Goal: Task Accomplishment & Management: Manage account settings

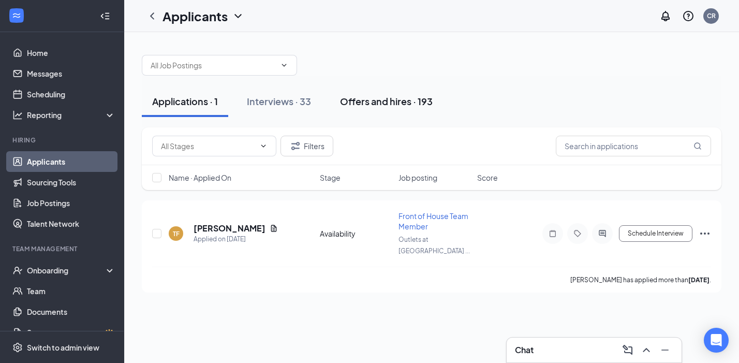
click at [397, 99] on div "Offers and hires · 193" at bounding box center [386, 101] width 93 height 13
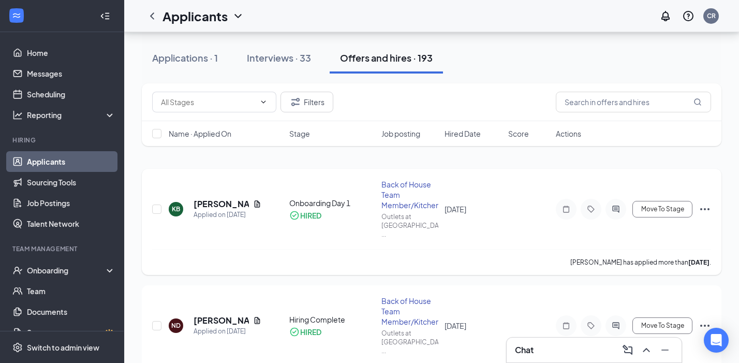
scroll to position [31, 0]
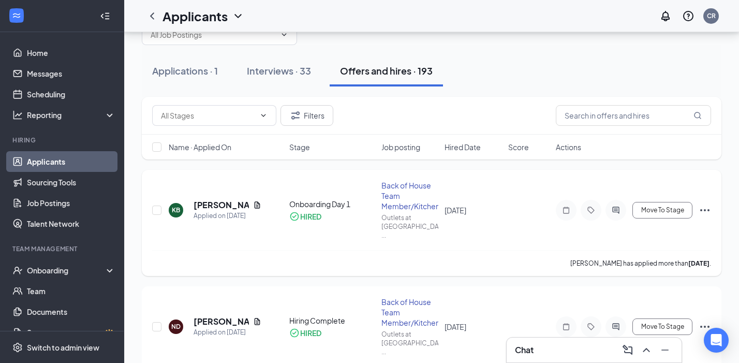
click at [706, 204] on icon "Ellipses" at bounding box center [705, 210] width 12 height 12
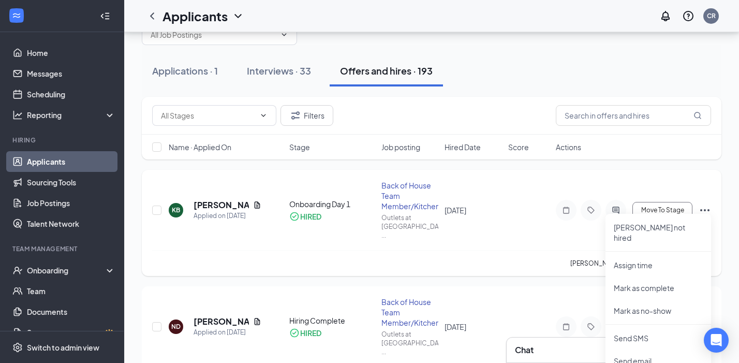
click at [516, 233] on div "KB [PERSON_NAME] Applied on [DATE] Onboarding Day 1 HIRED Back of House Team Me…" at bounding box center [431, 215] width 559 height 70
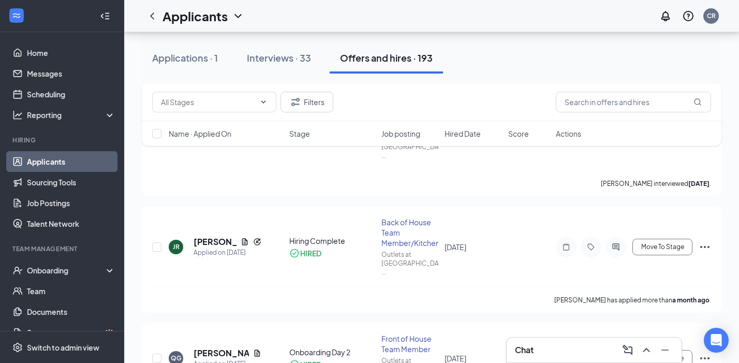
scroll to position [446, 0]
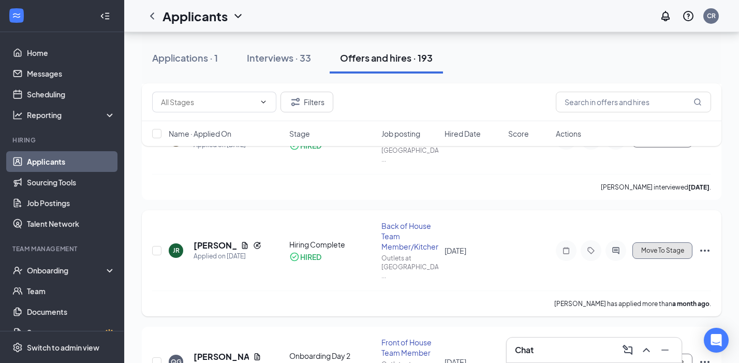
click at [658, 247] on span "Move To Stage" at bounding box center [662, 250] width 43 height 7
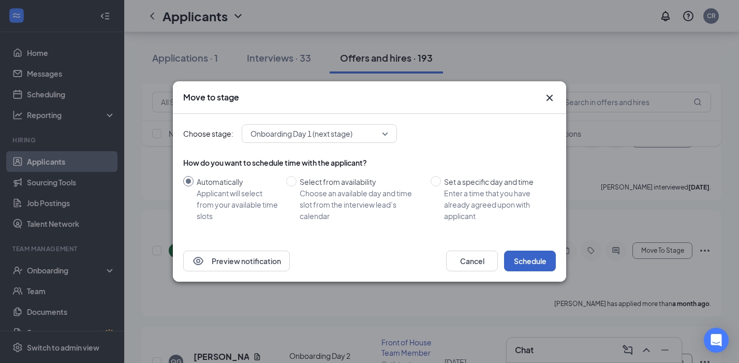
click at [537, 261] on button "Schedule" at bounding box center [530, 261] width 52 height 21
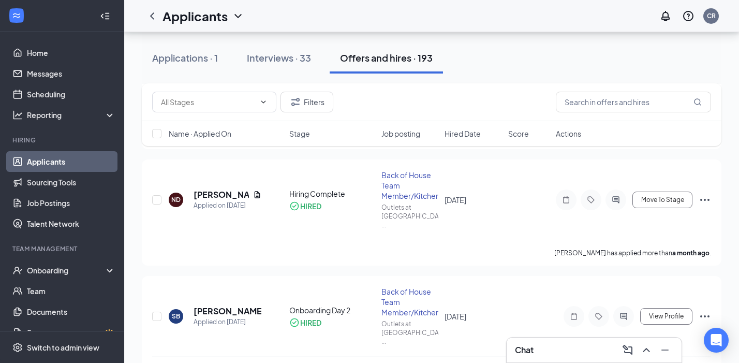
scroll to position [149, 0]
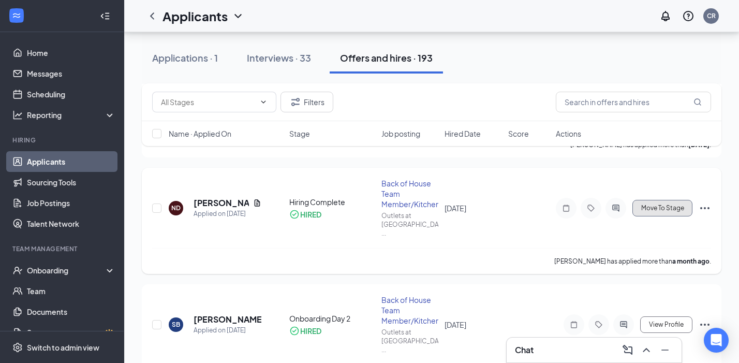
click at [656, 204] on span "Move To Stage" at bounding box center [662, 207] width 43 height 7
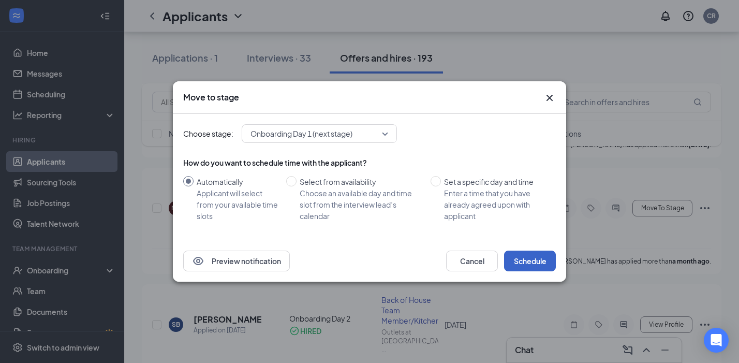
click at [534, 261] on button "Schedule" at bounding box center [530, 261] width 52 height 21
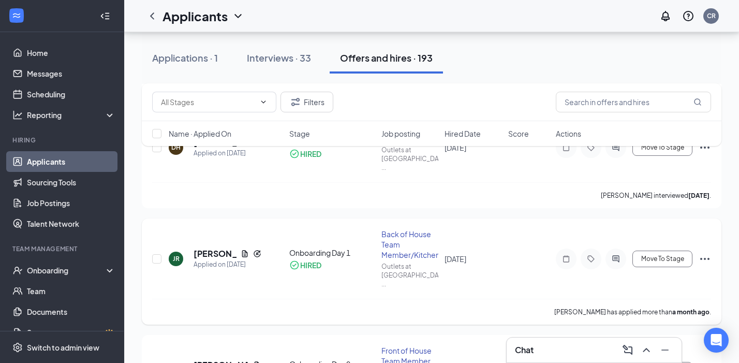
scroll to position [446, 0]
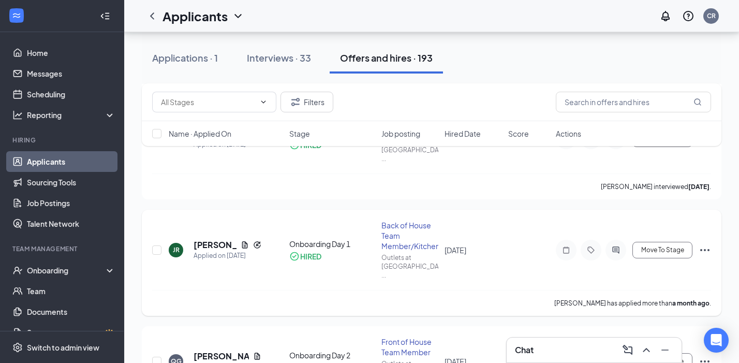
click at [705, 244] on icon "Ellipses" at bounding box center [705, 250] width 12 height 12
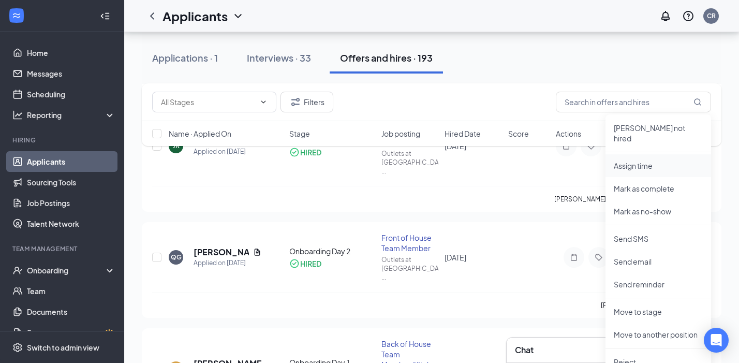
scroll to position [571, 0]
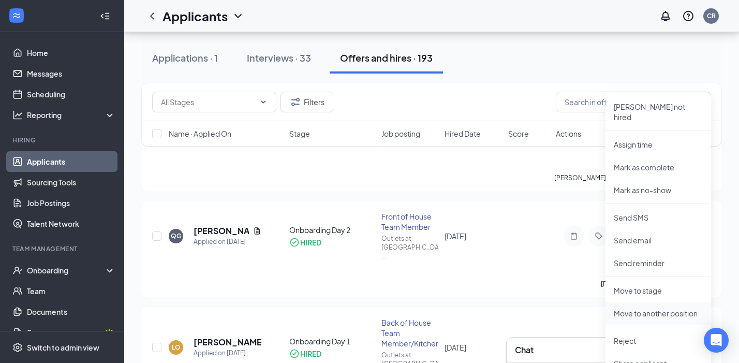
click at [656, 308] on p "Move to another position" at bounding box center [658, 313] width 89 height 10
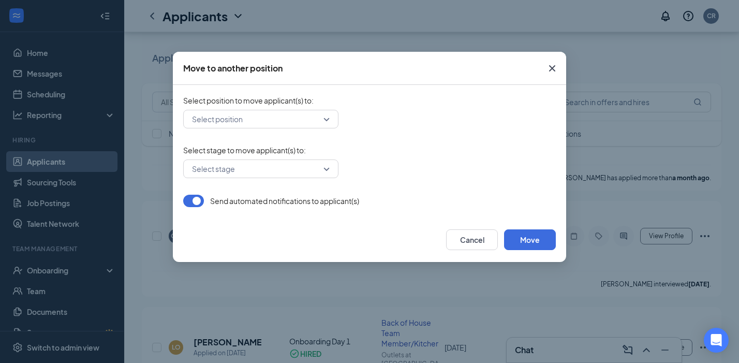
click at [289, 116] on input "search" at bounding box center [257, 119] width 136 height 18
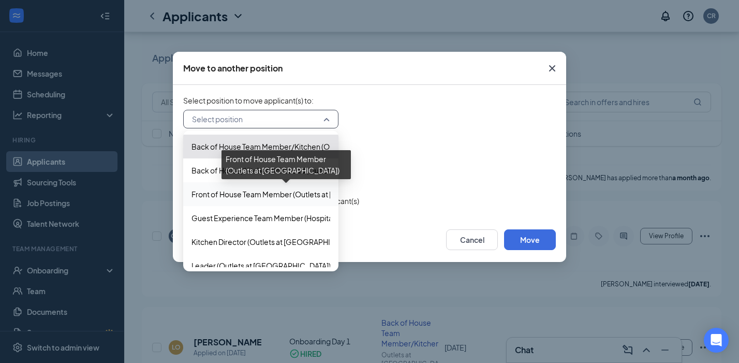
click at [254, 193] on span "Front of House Team Member (Outlets at [GEOGRAPHIC_DATA])" at bounding box center [299, 193] width 215 height 11
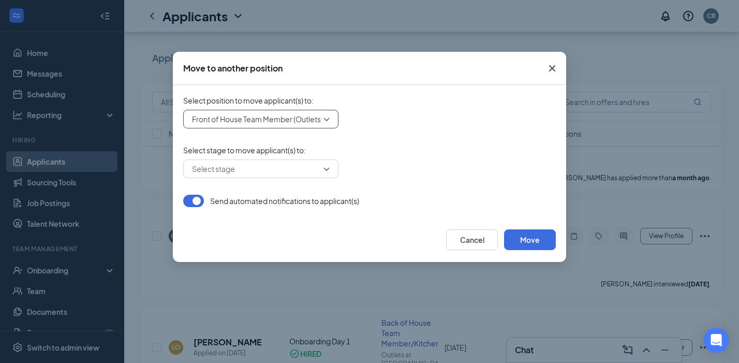
click at [290, 171] on input "search" at bounding box center [257, 169] width 136 height 18
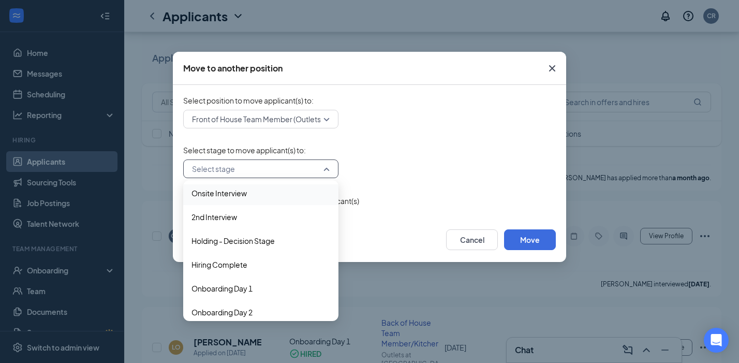
scroll to position [82, 0]
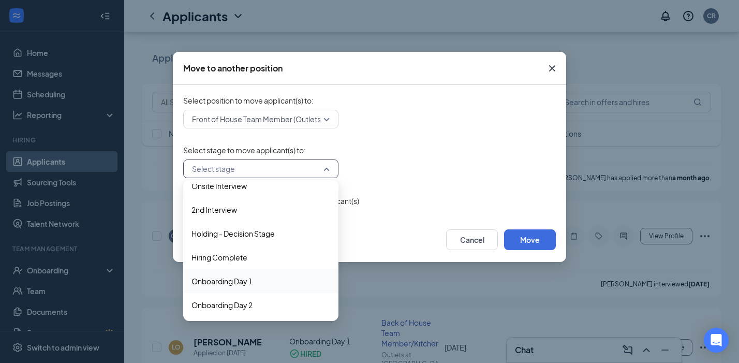
click at [225, 282] on span "Onboarding Day 1" at bounding box center [222, 280] width 61 height 11
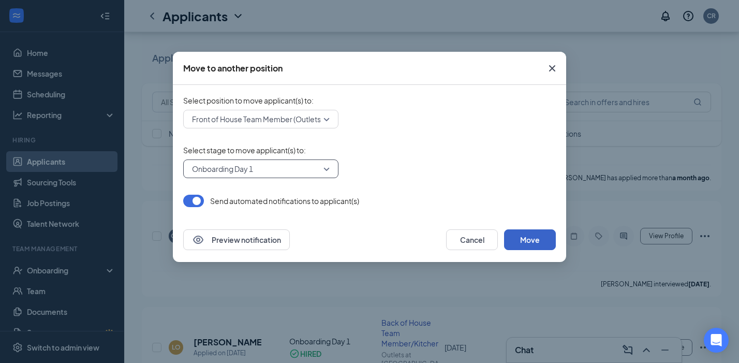
click at [528, 234] on button "Move" at bounding box center [530, 239] width 52 height 21
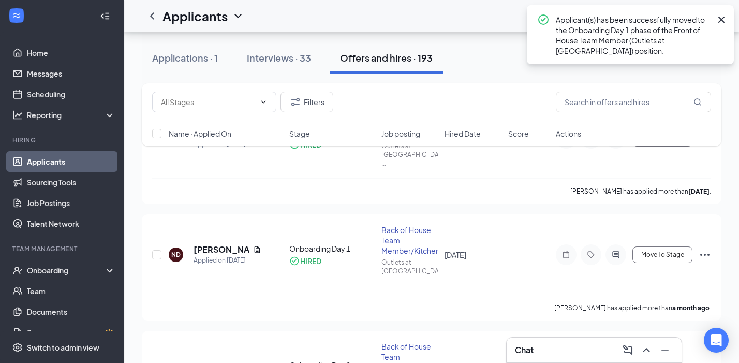
scroll to position [0, 0]
